Goal: Information Seeking & Learning: Learn about a topic

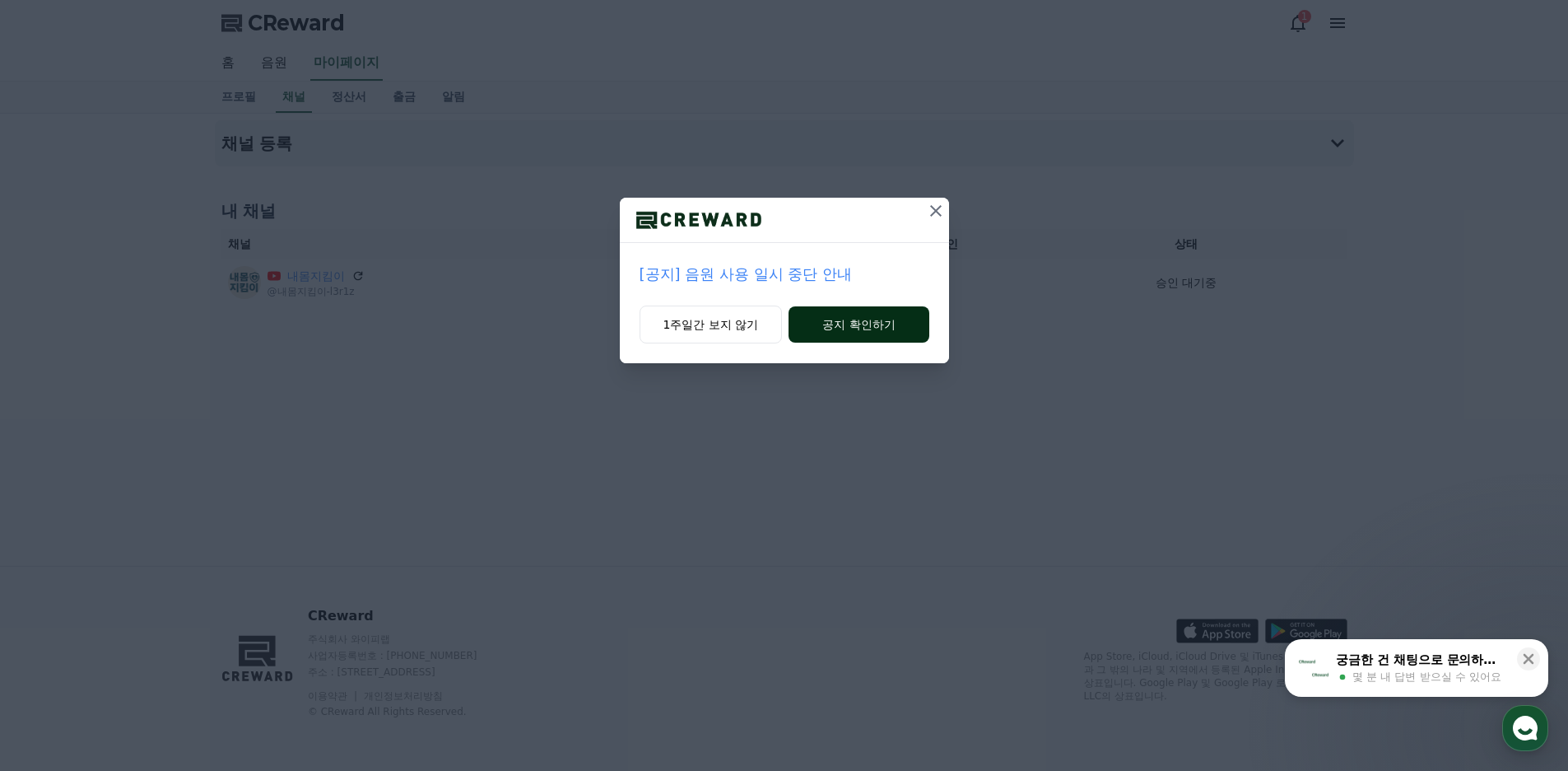
click at [880, 332] on button "공지 확인하기" at bounding box center [859, 324] width 140 height 36
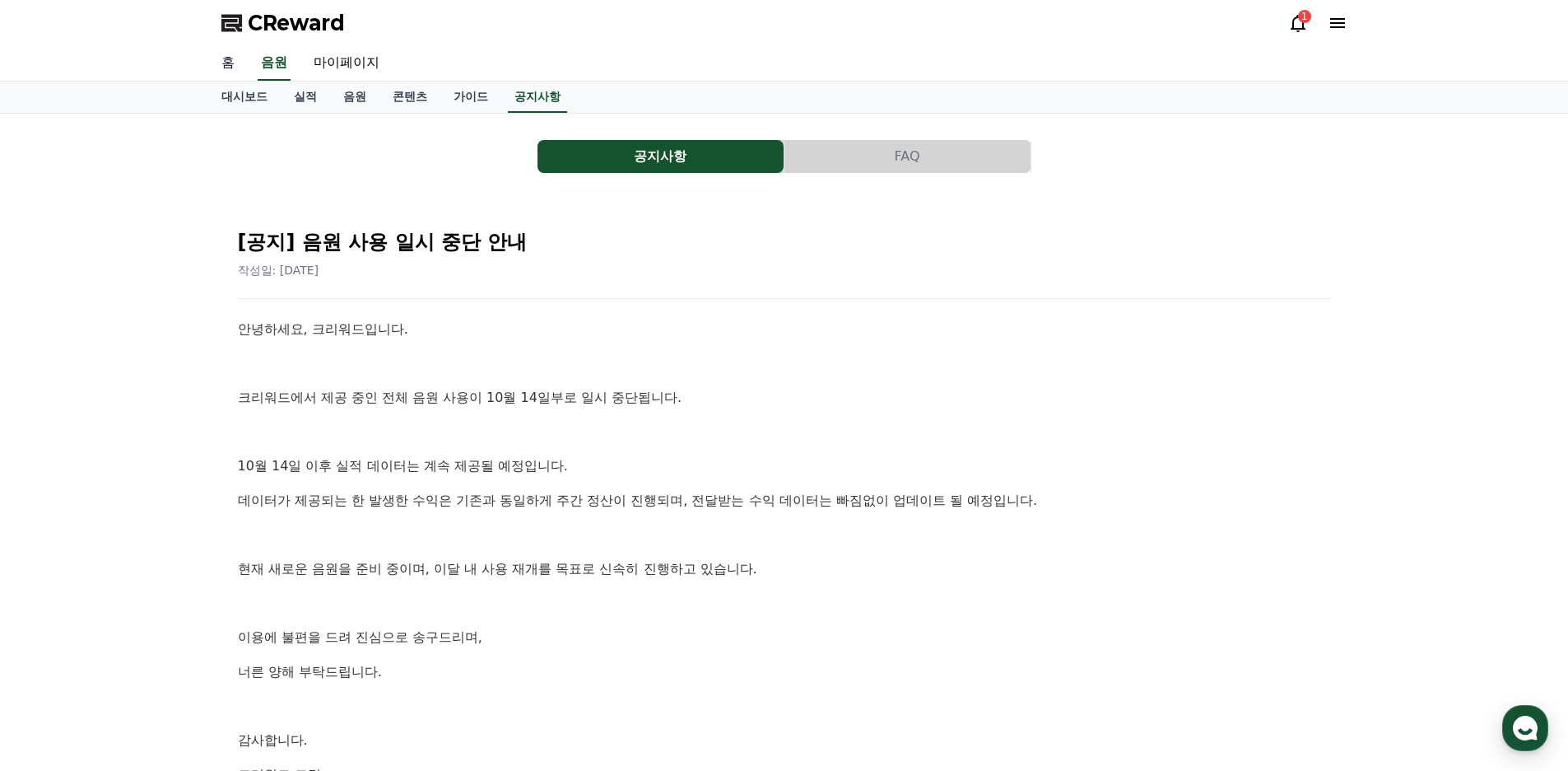
click at [220, 63] on link "홈" at bounding box center [228, 63] width 40 height 35
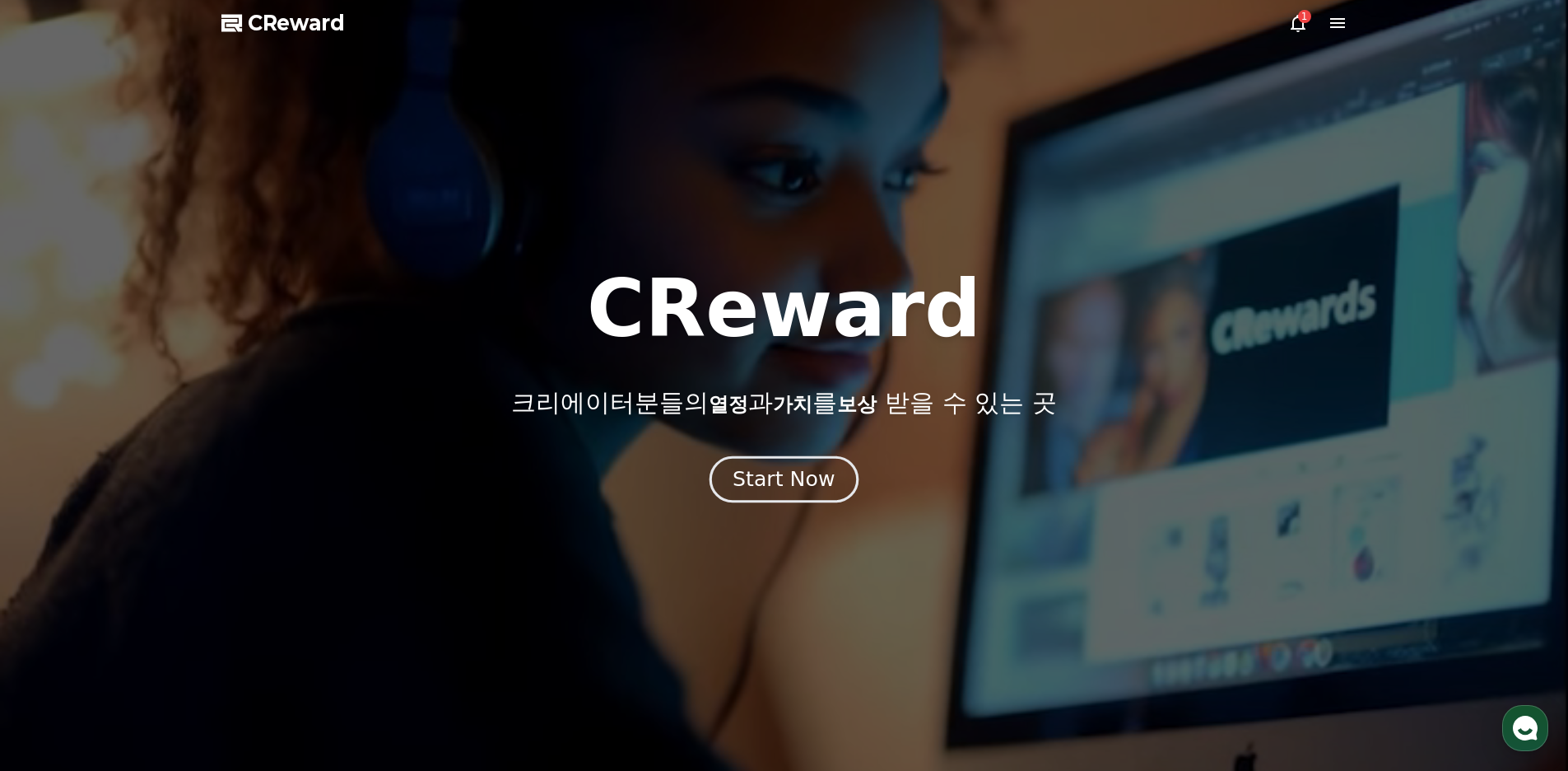
click at [818, 487] on div "Start Now" at bounding box center [784, 479] width 102 height 28
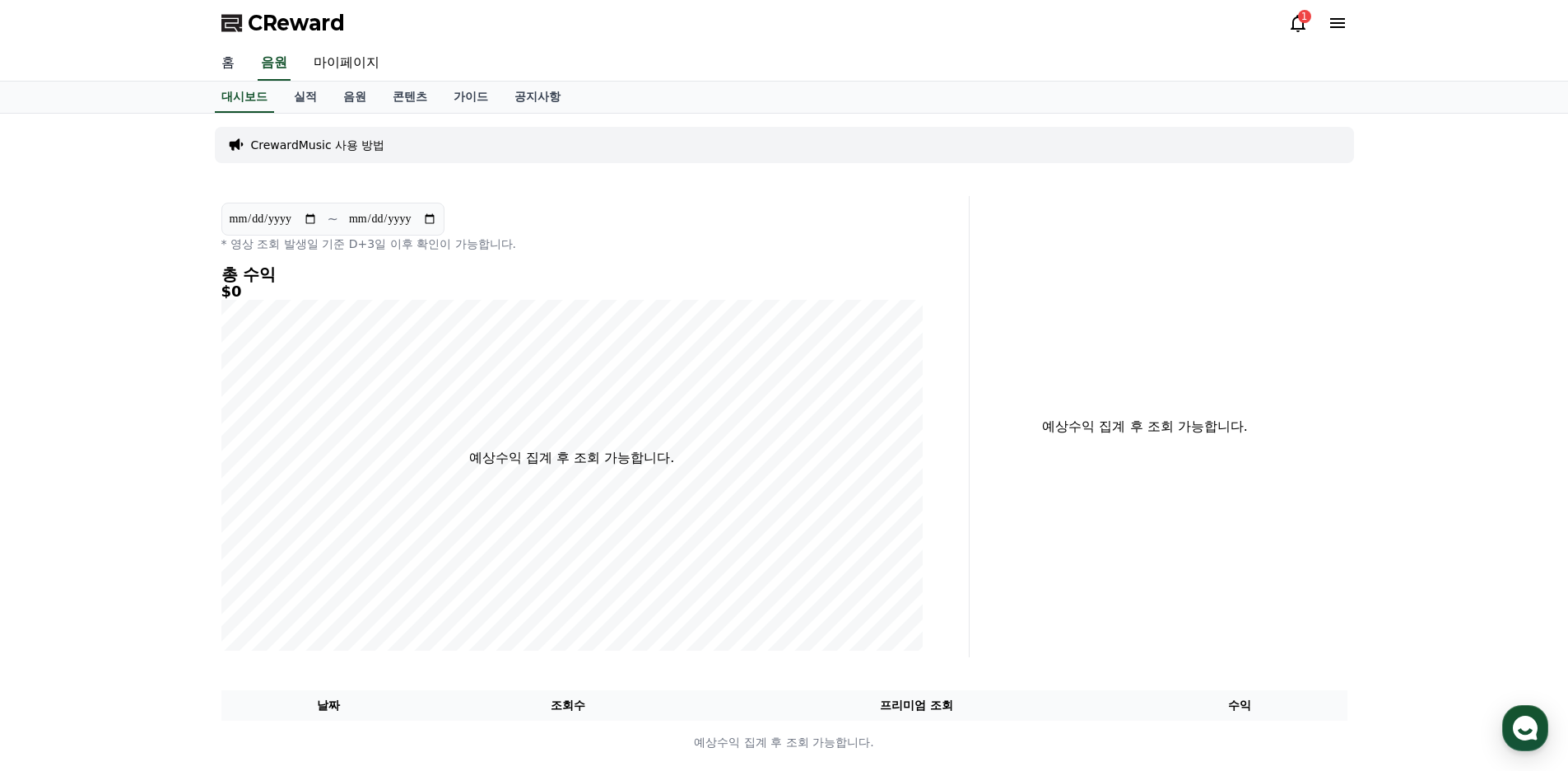
click at [224, 58] on link "홈" at bounding box center [228, 63] width 40 height 35
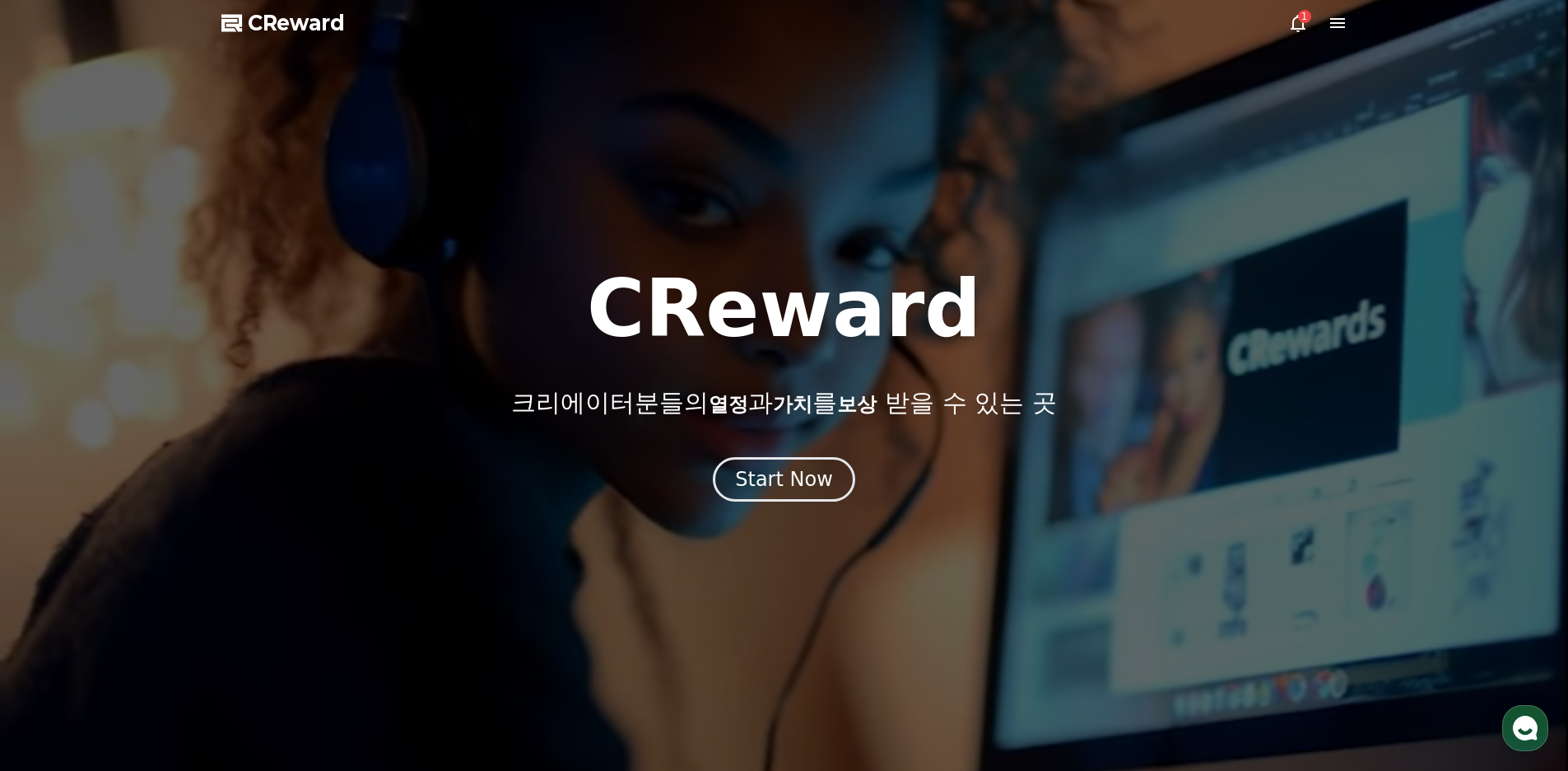
click at [1291, 22] on icon at bounding box center [1298, 23] width 20 height 20
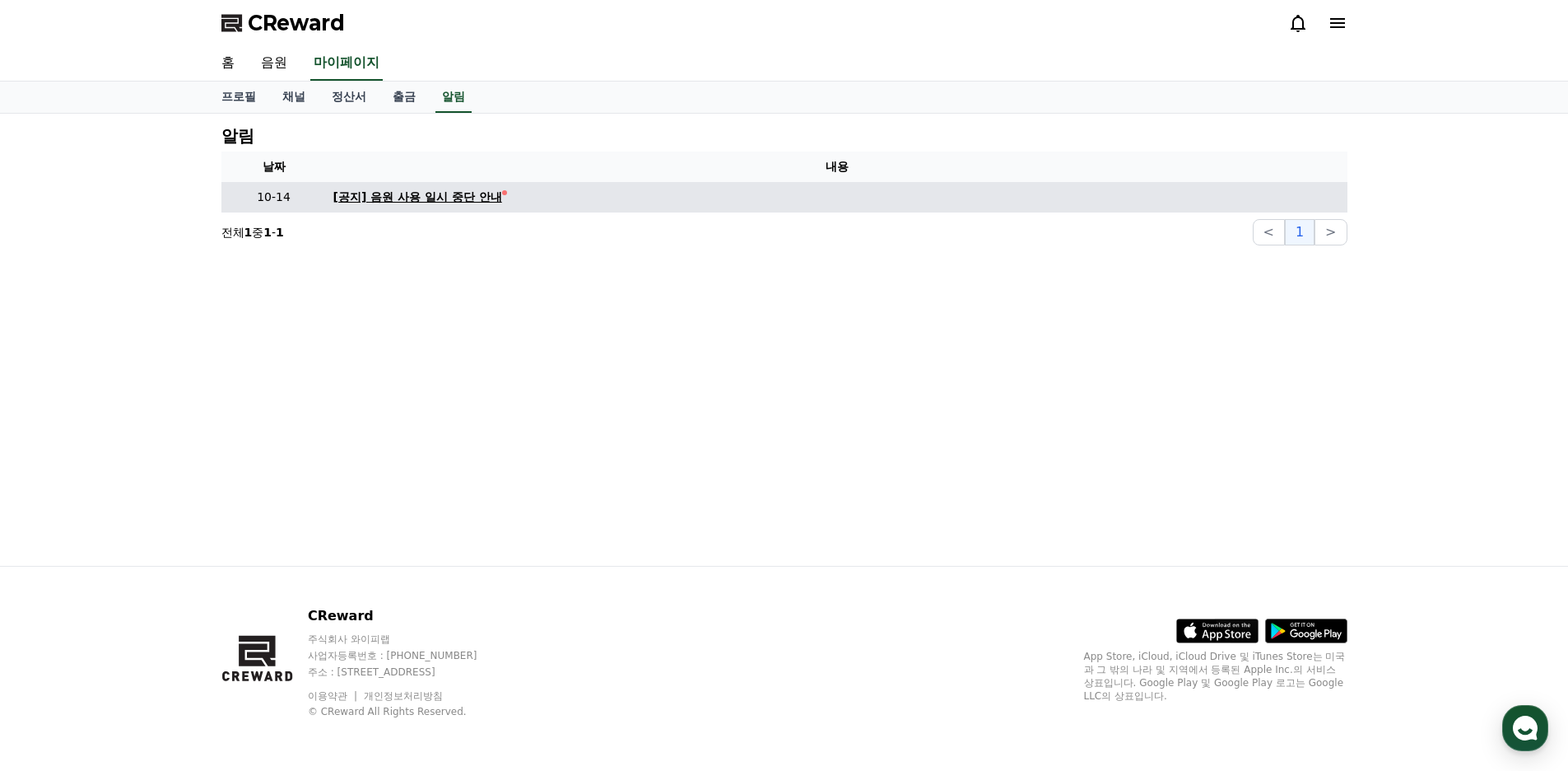
click at [440, 202] on div "[공지] 음원 사용 일시 중단 안내" at bounding box center [418, 197] width 169 height 17
